Goal: Task Accomplishment & Management: Use online tool/utility

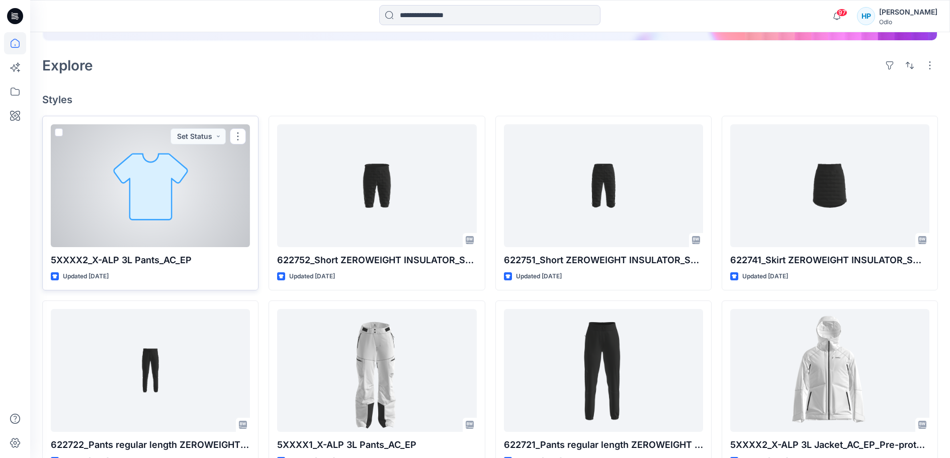
scroll to position [251, 0]
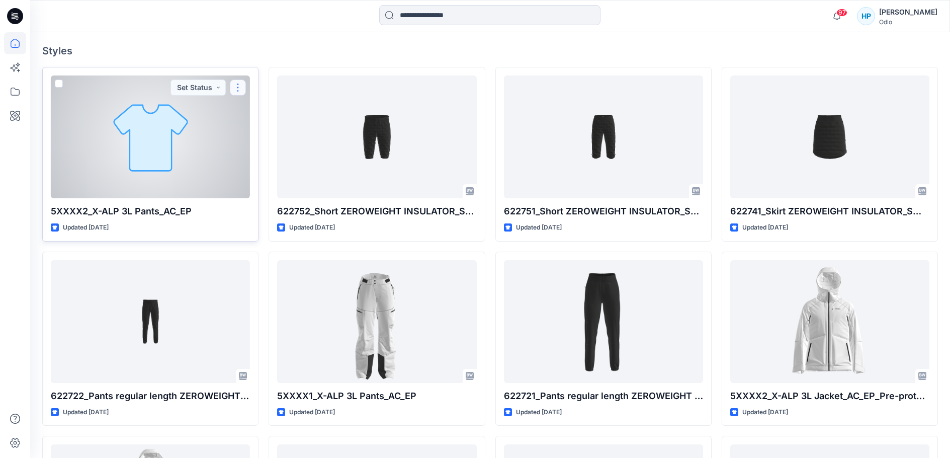
click at [237, 96] on button "button" at bounding box center [238, 87] width 16 height 16
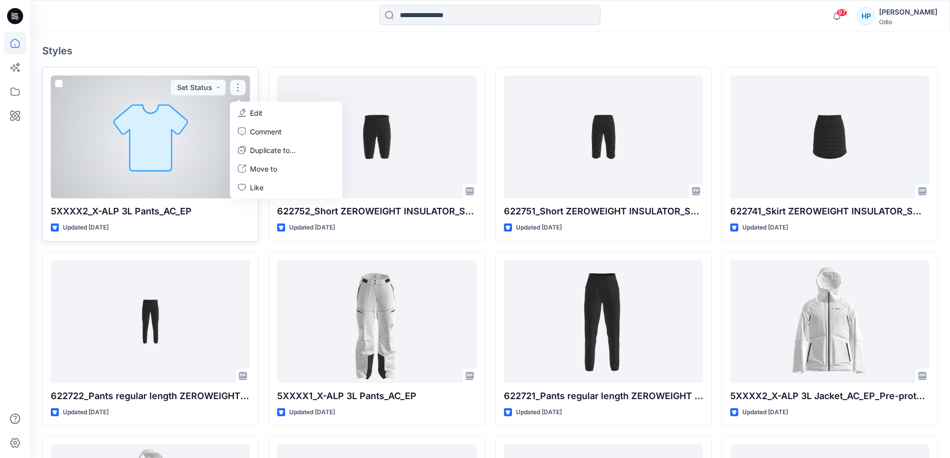
click at [246, 117] on icon "button" at bounding box center [242, 113] width 8 height 8
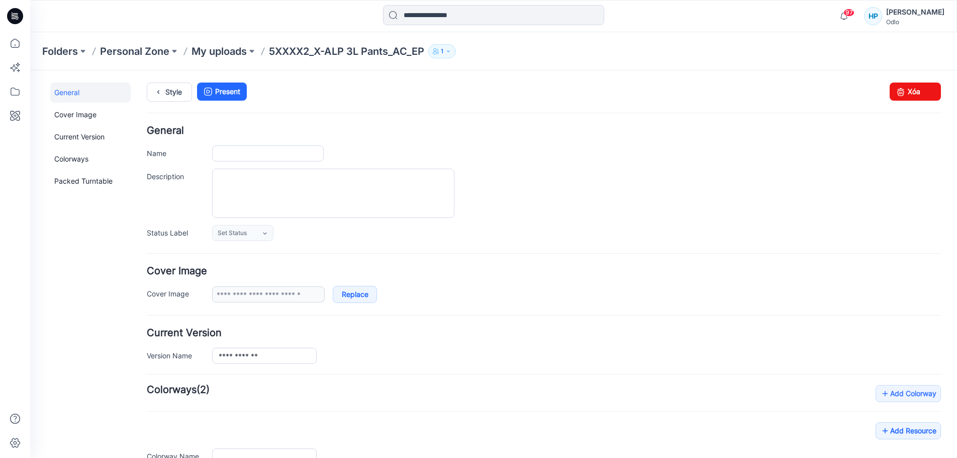
type input "**********"
type input "**"
type input "**********"
click at [437, 53] on icon "button" at bounding box center [435, 52] width 5 height 3
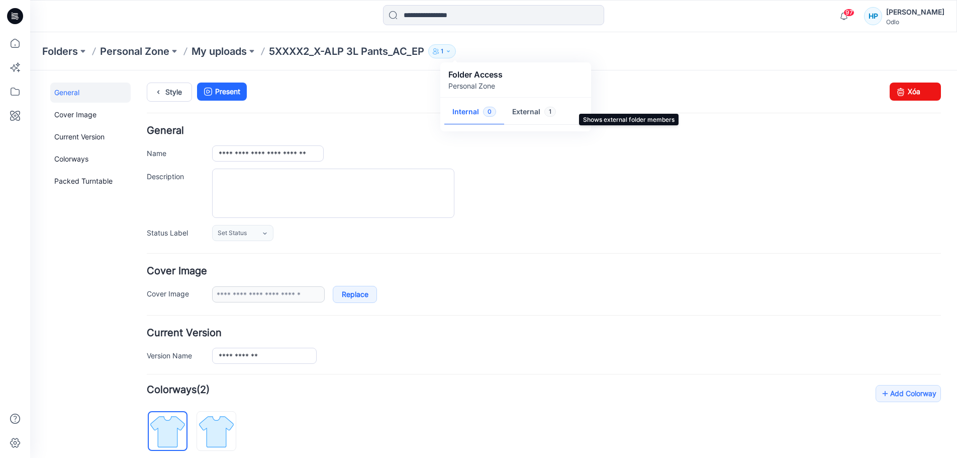
click at [536, 118] on button "External 1" at bounding box center [534, 113] width 60 height 26
click at [472, 117] on button "Internal 0" at bounding box center [474, 113] width 60 height 26
click at [620, 64] on div "Folders Personal Zone My uploads 5XXXX2_X-ALP 3L Pants_AC_EP 1 Folder Access Pe…" at bounding box center [493, 51] width 927 height 38
click at [62, 54] on p "Folders" at bounding box center [60, 51] width 36 height 14
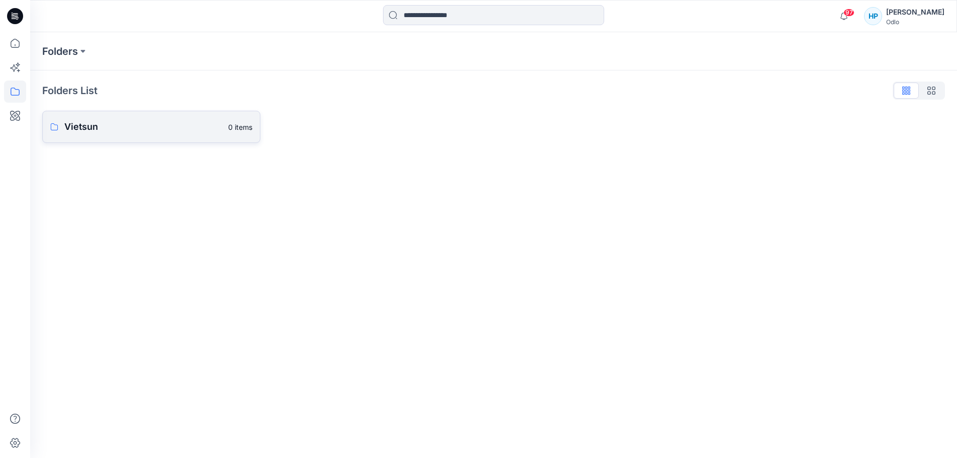
click at [77, 130] on p "Vietsun" at bounding box center [143, 127] width 158 height 14
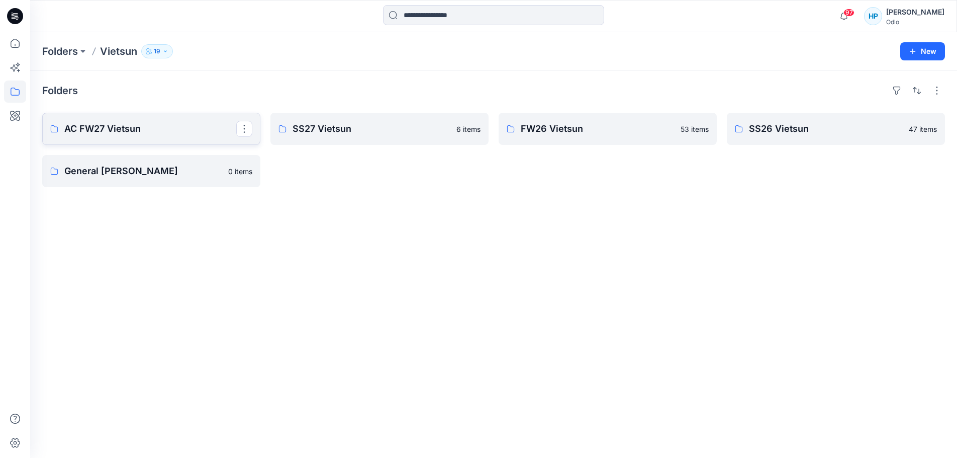
click at [152, 136] on p "AC FW27 Vietsun" at bounding box center [150, 129] width 172 height 14
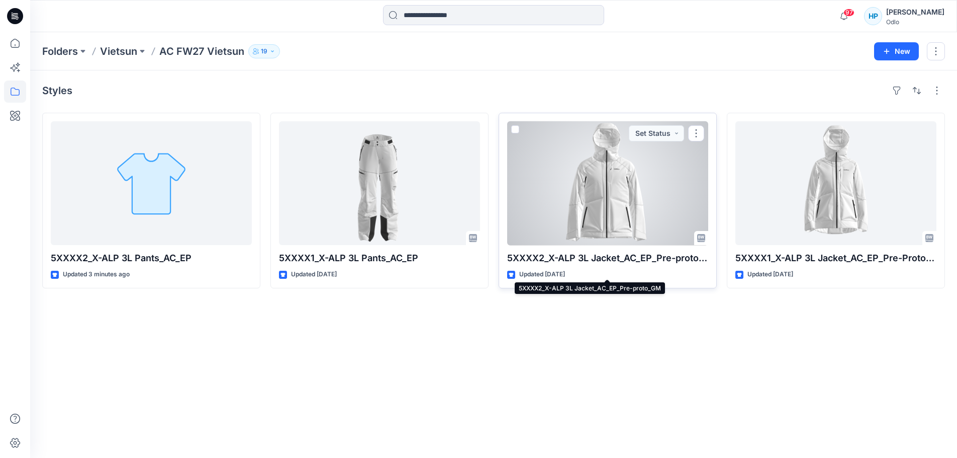
click at [642, 263] on p "5XXXX2_X-ALP 3L Jacket_AC_EP_Pre-proto_GM" at bounding box center [607, 258] width 201 height 14
click at [643, 265] on p "5XXXX2_X-ALP 3L Jacket_AC_EP_Pre-proto_GM" at bounding box center [607, 258] width 201 height 14
click at [638, 265] on p "5XXXX2_X-ALP 3L Jacket_AC_EP_Pre-proto_GM" at bounding box center [607, 258] width 201 height 14
click at [616, 260] on p "5XXXX2_X-ALP 3L Jacket_AC_EP_Pre-proto_GM" at bounding box center [607, 258] width 201 height 14
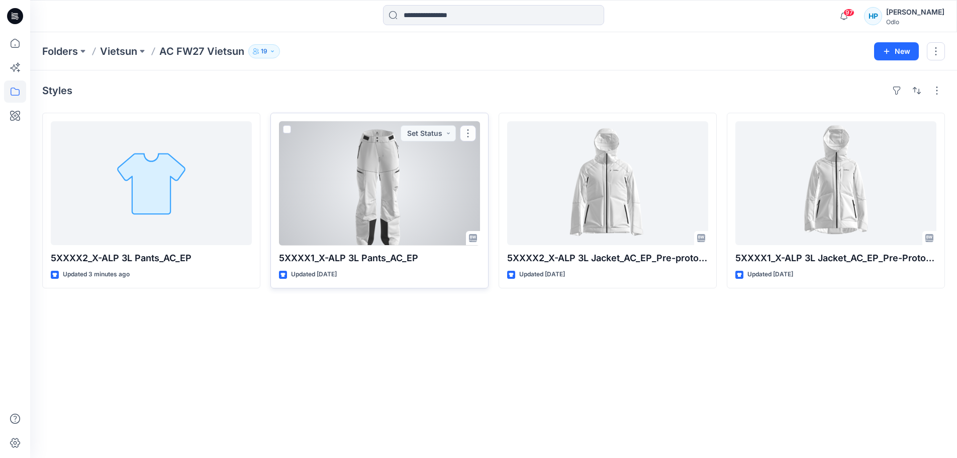
click at [418, 236] on div at bounding box center [379, 183] width 201 height 124
